Goal: Task Accomplishment & Management: Manage account settings

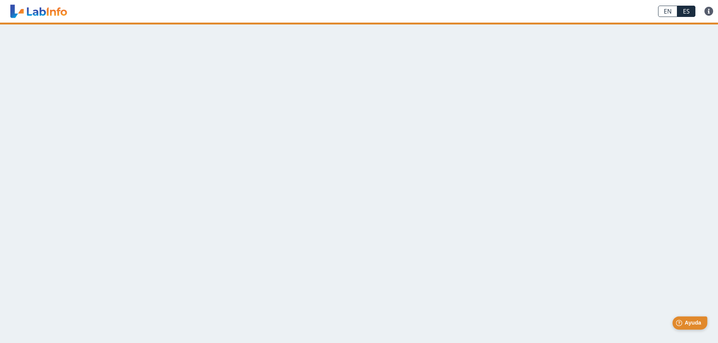
click at [691, 323] on span "Ayuda" at bounding box center [692, 323] width 17 height 6
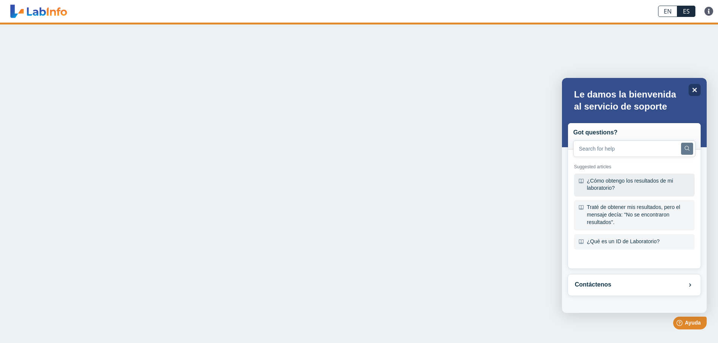
click at [615, 185] on div "¿Cómo obtengo los resultados de mi laboratorio?" at bounding box center [634, 185] width 121 height 23
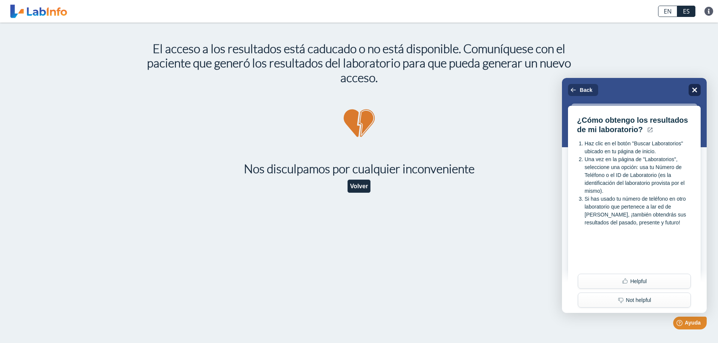
click at [698, 88] on div "Close" at bounding box center [695, 90] width 12 height 12
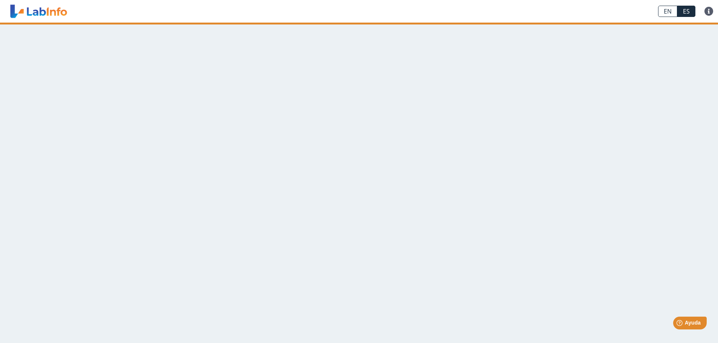
click at [671, 11] on link "EN" at bounding box center [667, 11] width 19 height 11
click at [687, 9] on link "ES" at bounding box center [686, 11] width 18 height 11
click at [665, 12] on link "EN" at bounding box center [667, 11] width 19 height 11
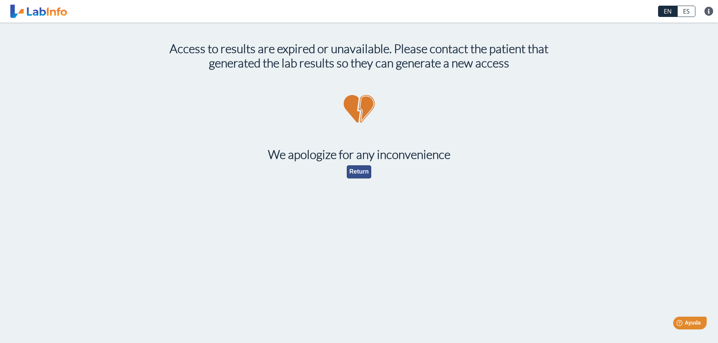
click at [357, 175] on button "Return" at bounding box center [359, 171] width 25 height 13
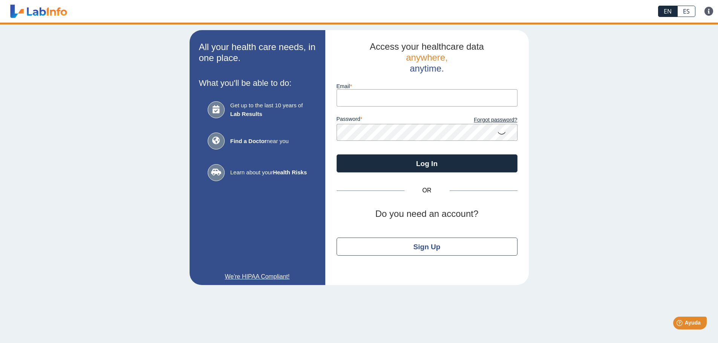
type input "[EMAIL_ADDRESS][DOMAIN_NAME]"
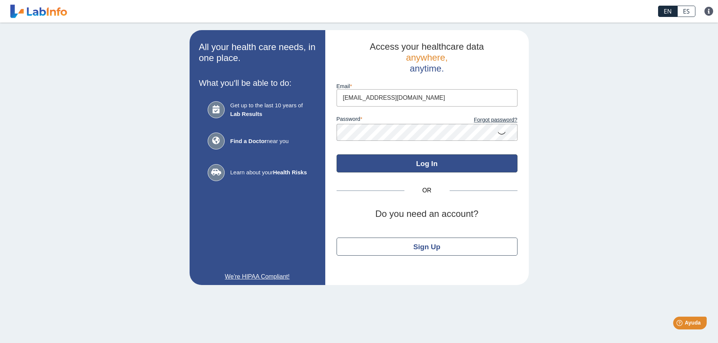
click at [439, 163] on button "Log In" at bounding box center [427, 164] width 181 height 18
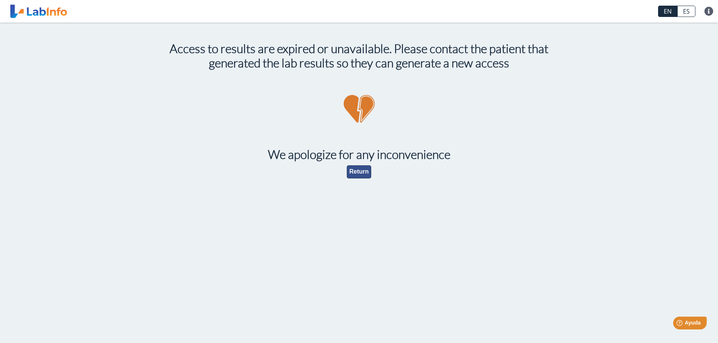
click at [358, 176] on button "Return" at bounding box center [359, 171] width 25 height 13
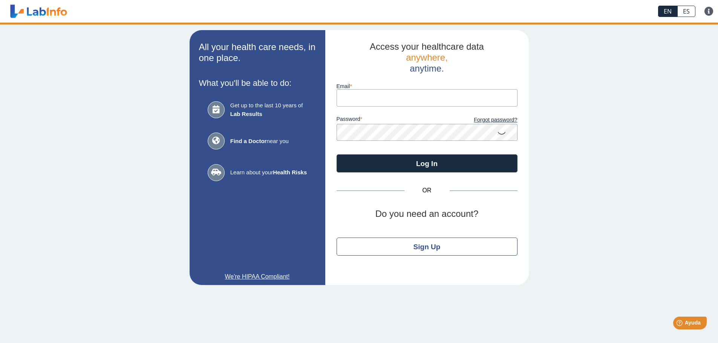
type input "[EMAIL_ADDRESS][DOMAIN_NAME]"
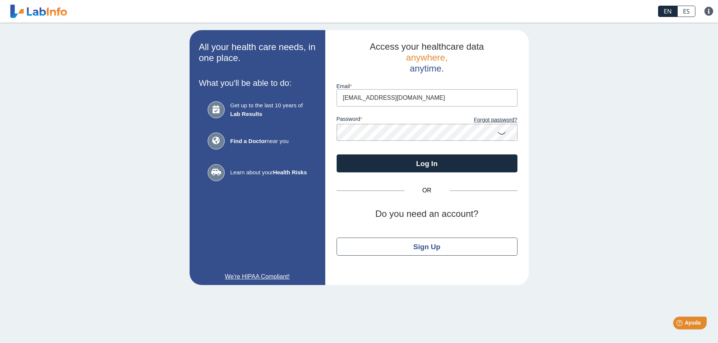
click at [279, 120] on app-login "All your health care needs, in one place. What you'll be able to do: Get up to …" at bounding box center [359, 157] width 339 height 255
click at [561, 193] on div "All your health care needs, in one place. What you'll be able to do: Get up to …" at bounding box center [359, 158] width 718 height 270
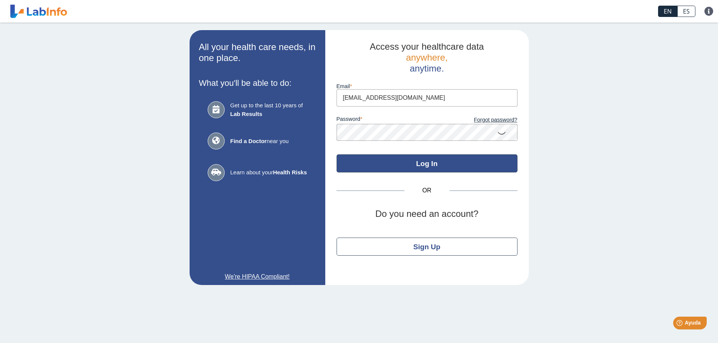
click at [481, 165] on button "Log In" at bounding box center [427, 164] width 181 height 18
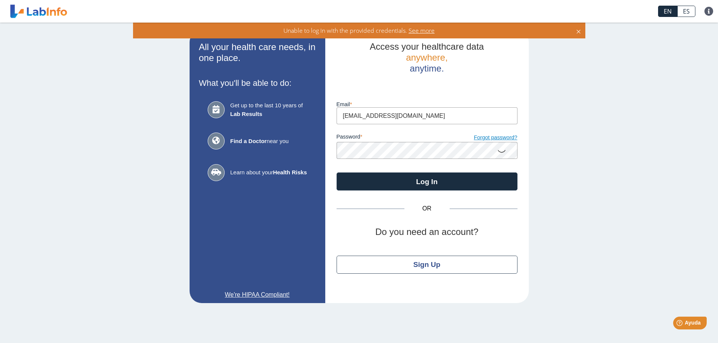
click at [494, 134] on link "Forgot password?" at bounding box center [472, 138] width 90 height 8
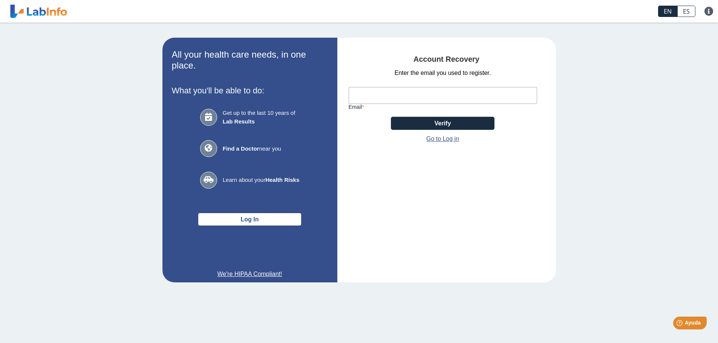
click at [454, 93] on input "Email" at bounding box center [443, 95] width 188 height 17
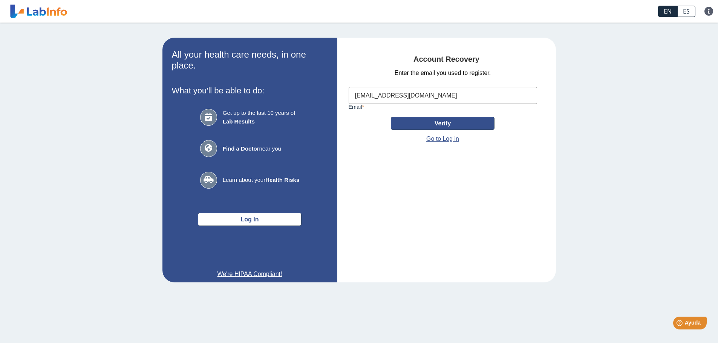
type input "luisocasiopr@gmail.com"
click at [457, 122] on button "Verify" at bounding box center [443, 123] width 104 height 13
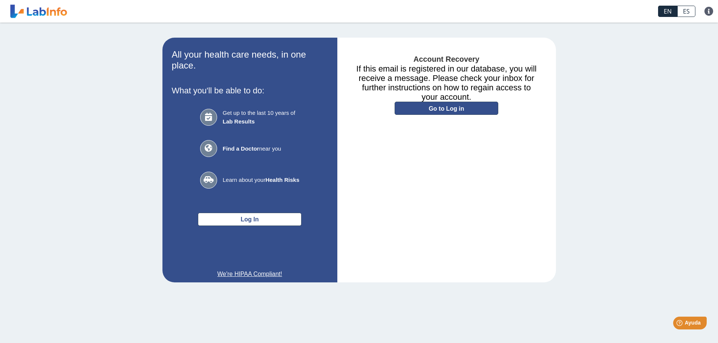
click at [479, 106] on link "Go to Log in" at bounding box center [447, 108] width 104 height 13
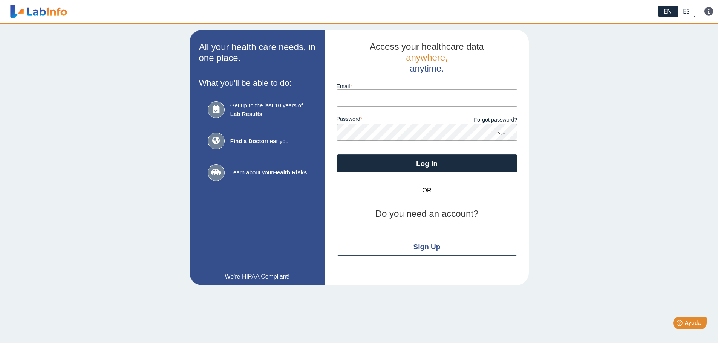
type input "[EMAIL_ADDRESS][DOMAIN_NAME]"
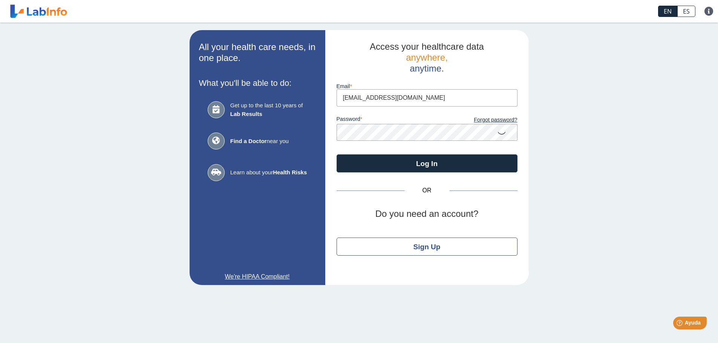
click at [313, 135] on app-login "All your health care needs, in one place. What you'll be able to do: Get up to …" at bounding box center [359, 157] width 339 height 255
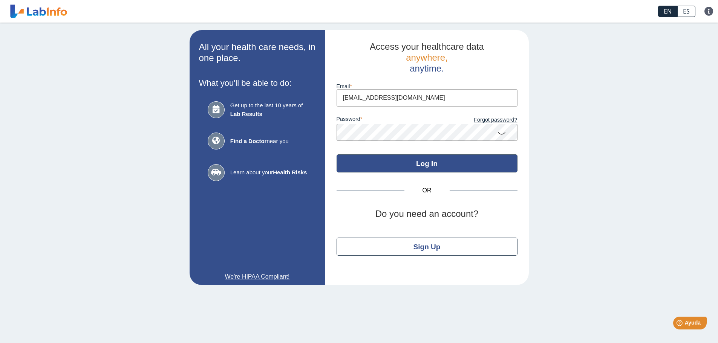
click at [468, 163] on button "Log In" at bounding box center [427, 164] width 181 height 18
